Goal: Task Accomplishment & Management: Use online tool/utility

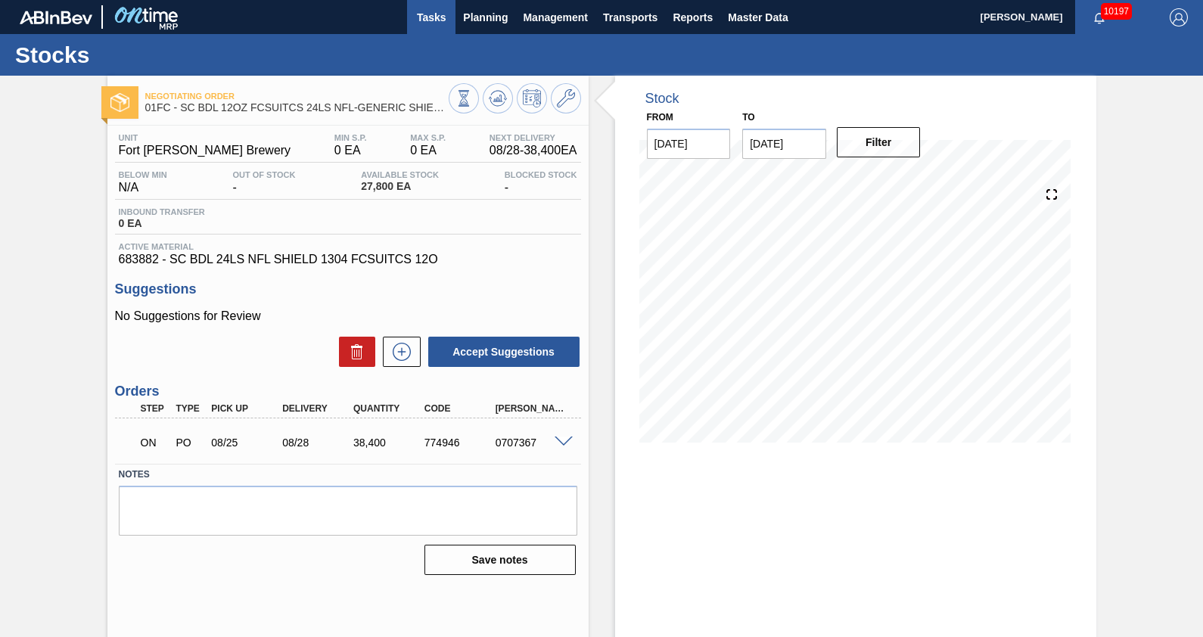
click at [434, 7] on button "Tasks" at bounding box center [431, 17] width 48 height 34
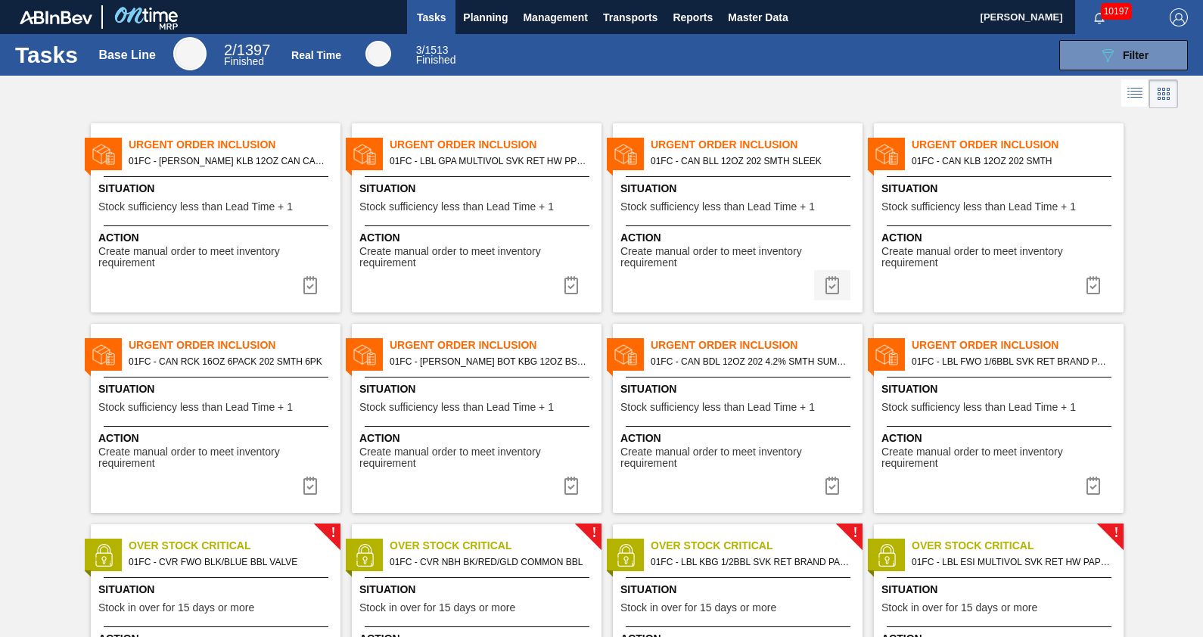
click at [831, 288] on img at bounding box center [832, 285] width 18 height 18
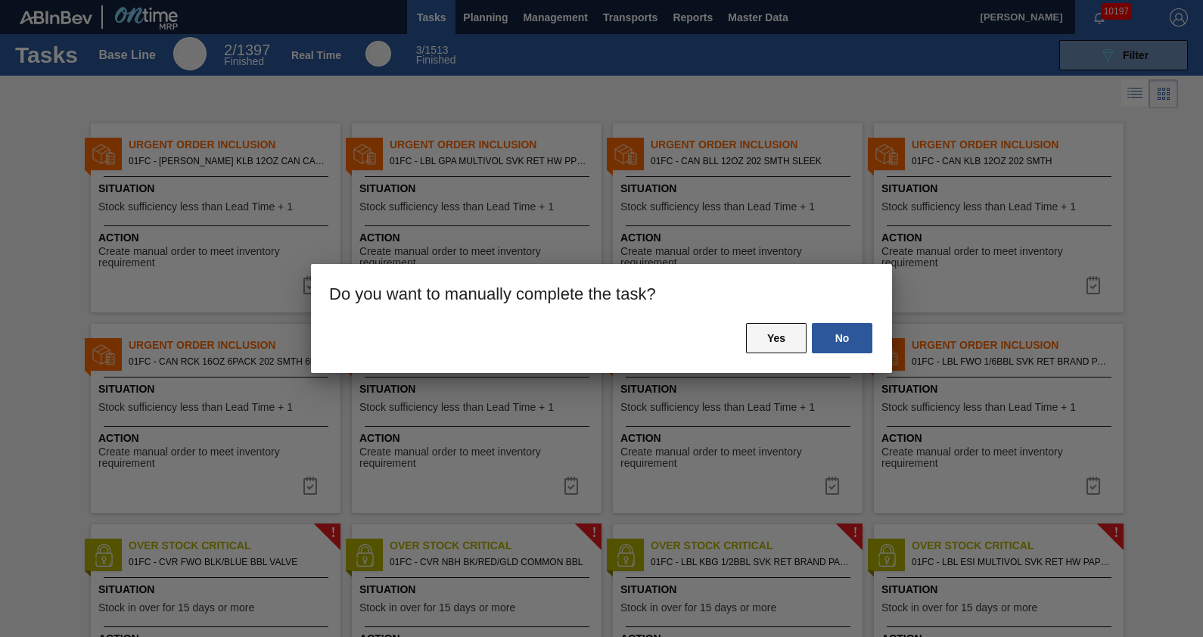
click at [764, 341] on button "Yes" at bounding box center [776, 338] width 61 height 30
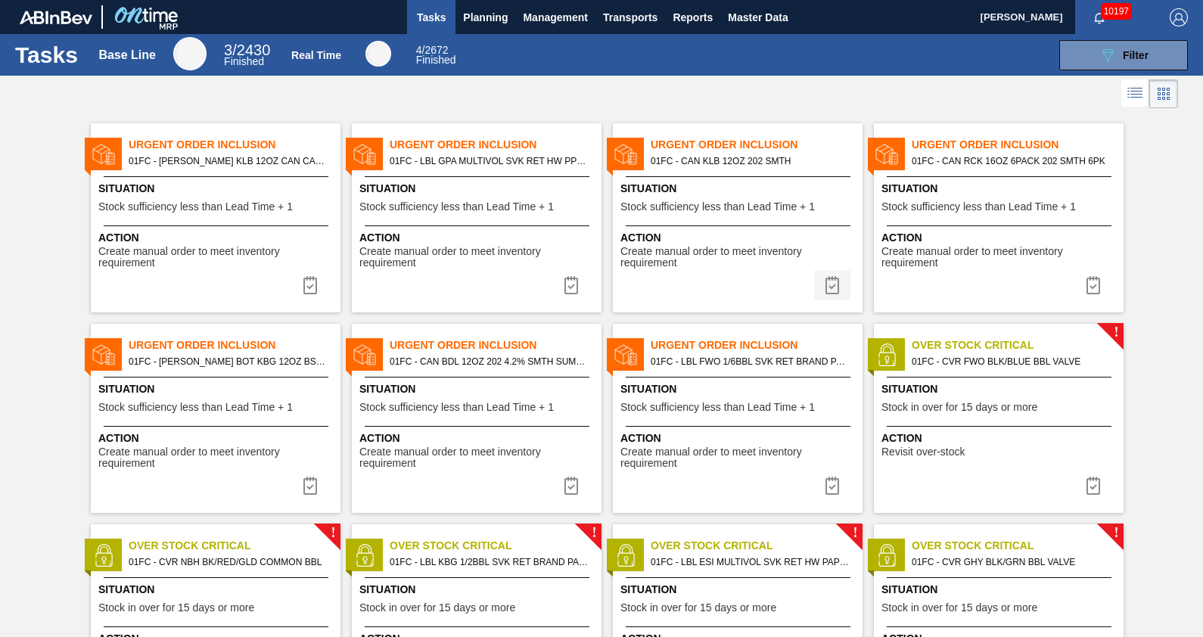
click at [830, 281] on img at bounding box center [832, 285] width 18 height 18
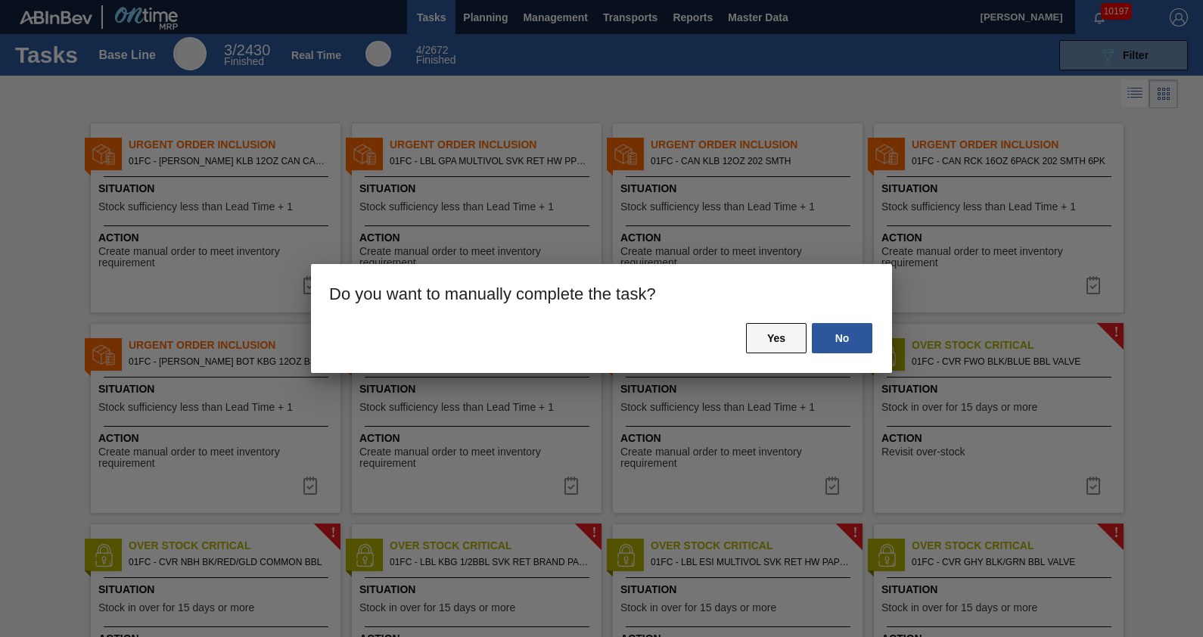
click at [781, 334] on button "Yes" at bounding box center [776, 338] width 61 height 30
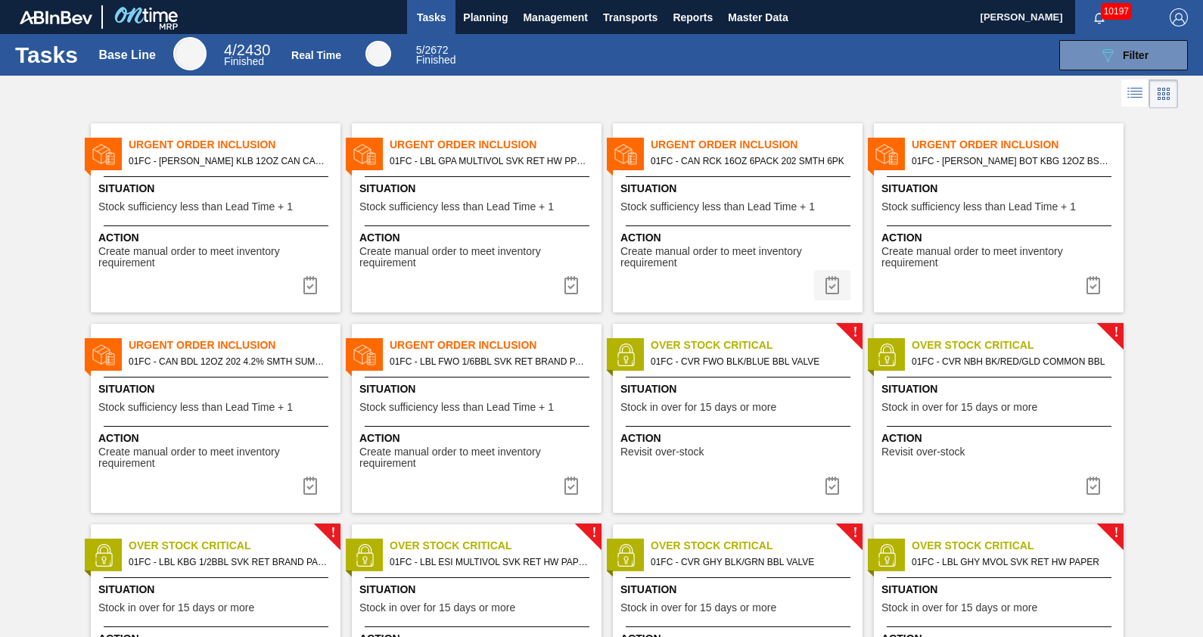
click at [825, 277] on img at bounding box center [832, 285] width 18 height 18
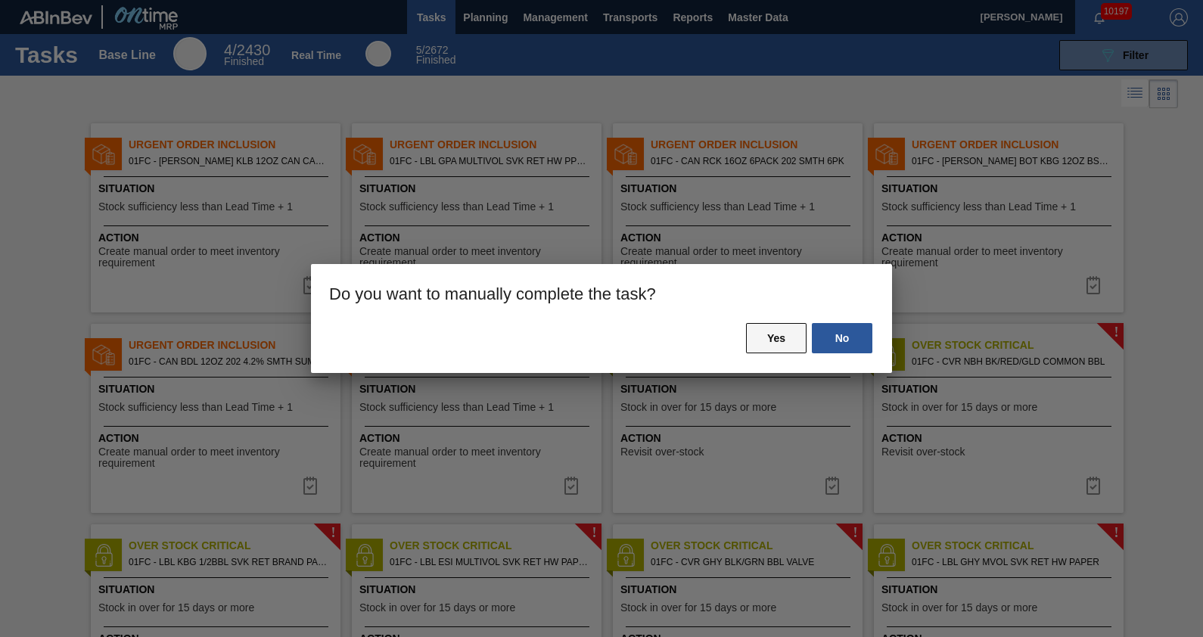
click at [774, 344] on button "Yes" at bounding box center [776, 338] width 61 height 30
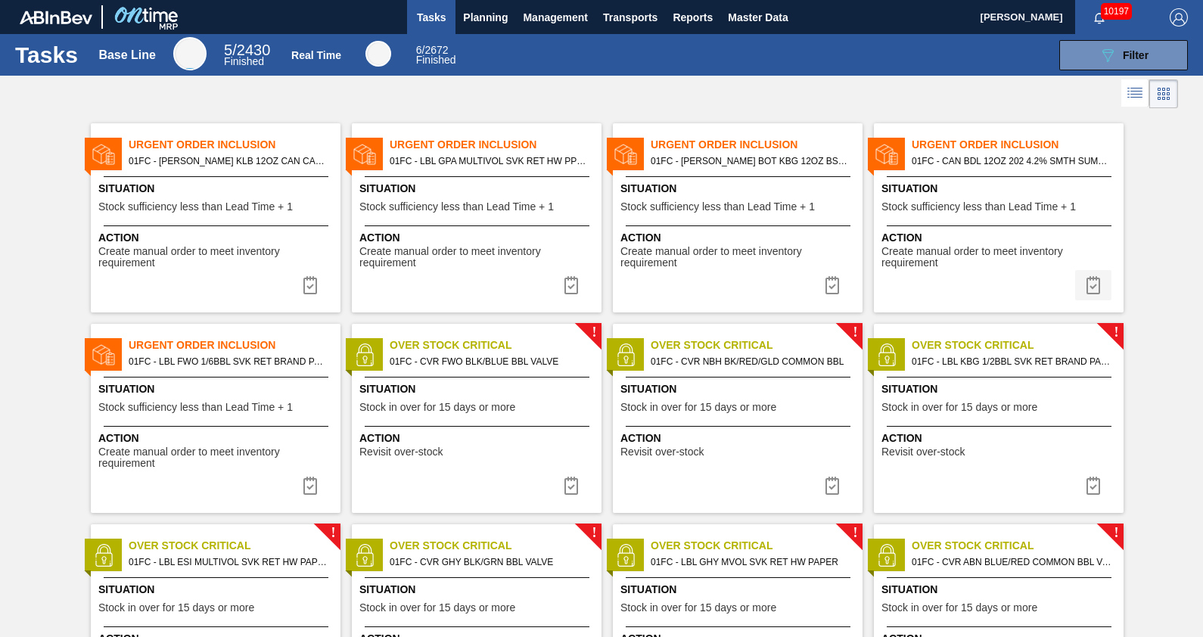
click at [1088, 278] on img at bounding box center [1093, 285] width 18 height 18
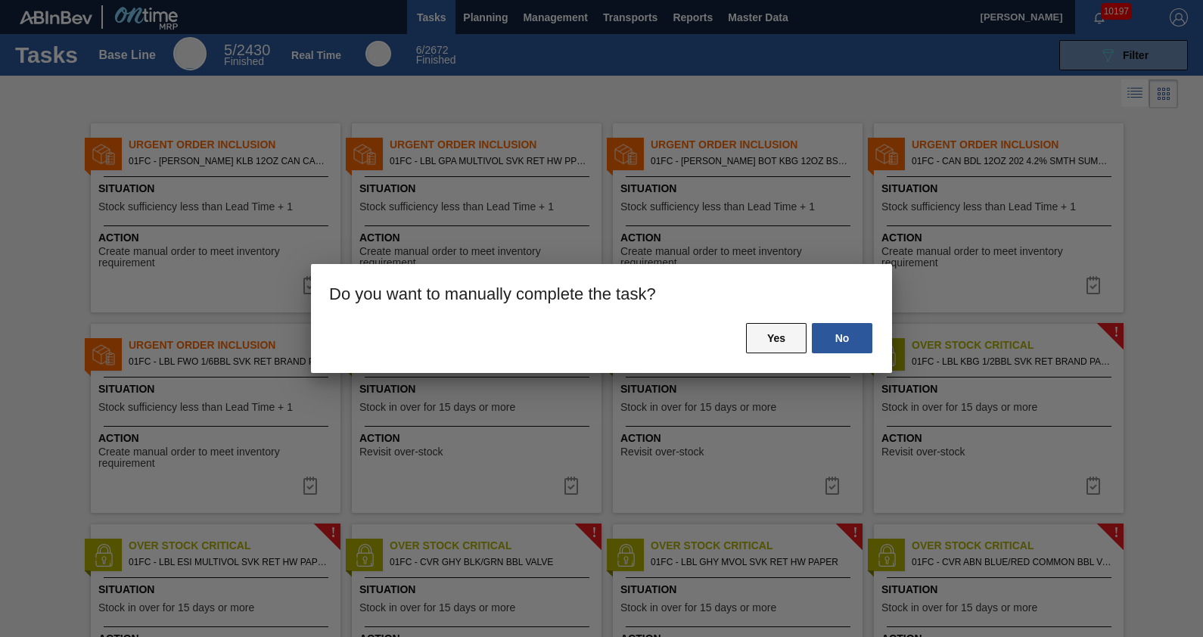
click at [767, 335] on button "Yes" at bounding box center [776, 338] width 61 height 30
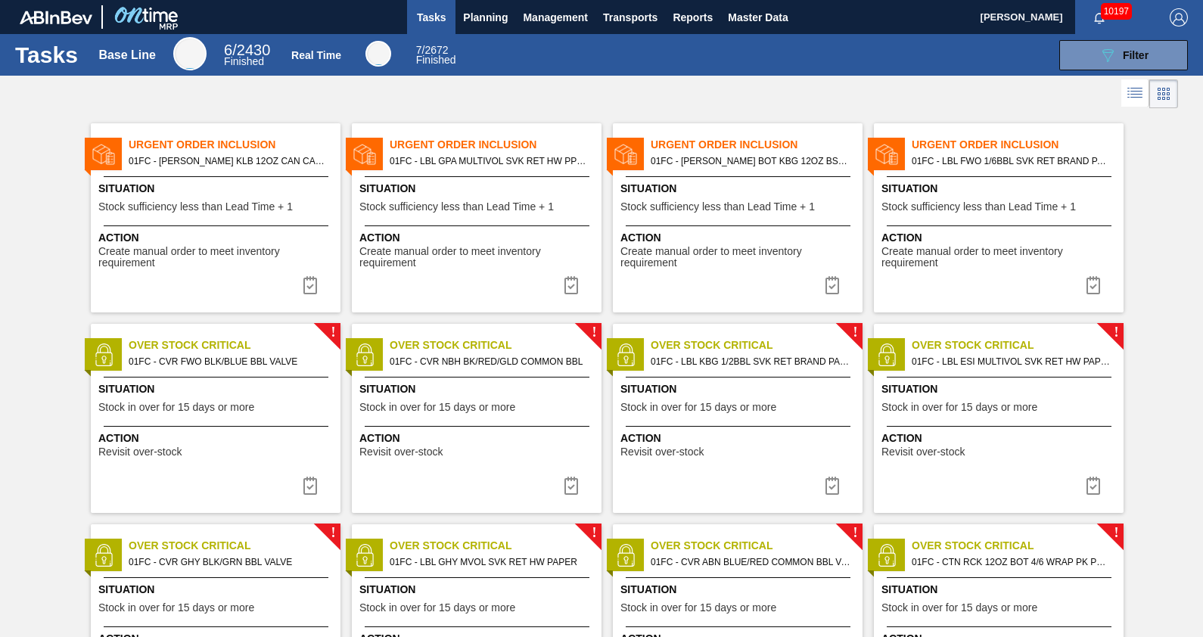
click at [406, 112] on div "Urgent Order Inclusion 01FC - LBL GPA MULTIVOL SVK RET HW PPS #4 Situation Stoc…" at bounding box center [470, 212] width 261 height 201
